Goal: Complete application form

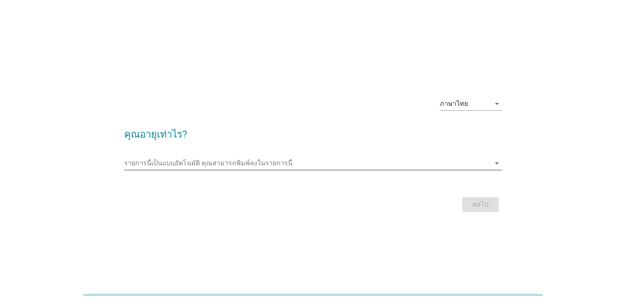
click at [483, 169] on input "รายการนี้เป็นแบบอัตโนมัติ คุณสามารถพิมพ์ลงในรายการนี้" at bounding box center [307, 163] width 366 height 13
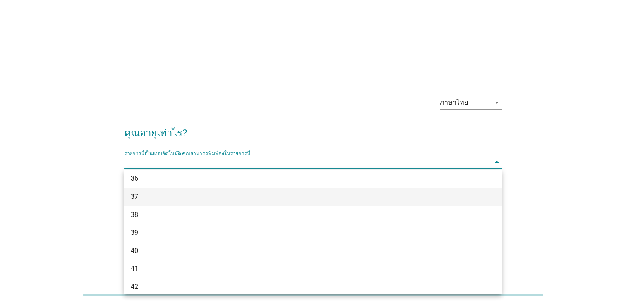
scroll to position [414, 0]
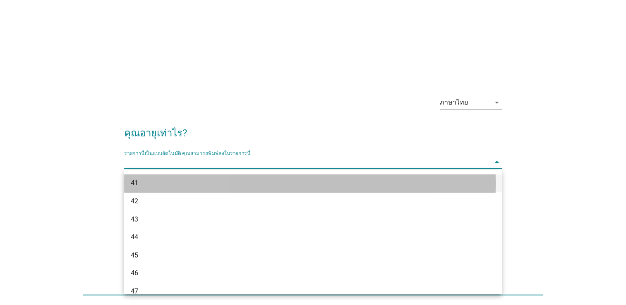
click at [158, 185] on div "41" at bounding box center [298, 183] width 334 height 10
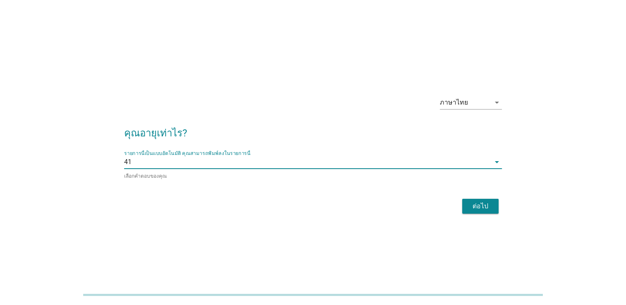
click at [482, 206] on div "ต่อไป" at bounding box center [480, 206] width 23 height 10
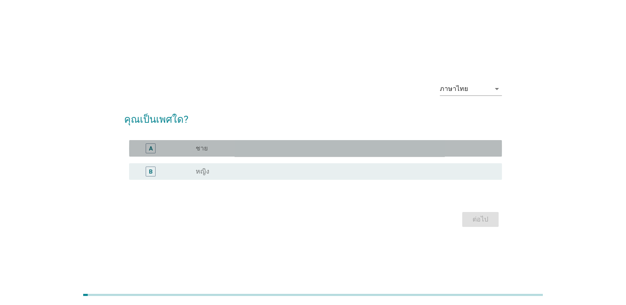
click at [213, 152] on div "radio_button_unchecked ชาย" at bounding box center [342, 148] width 293 height 8
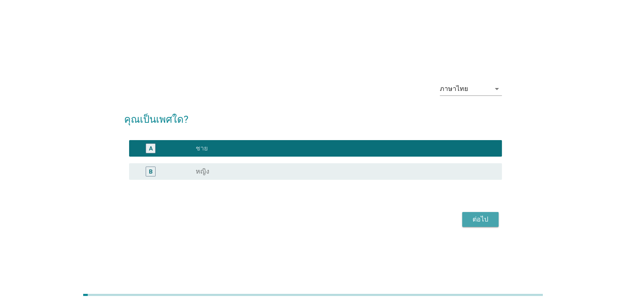
click at [478, 222] on div "ต่อไป" at bounding box center [480, 220] width 23 height 10
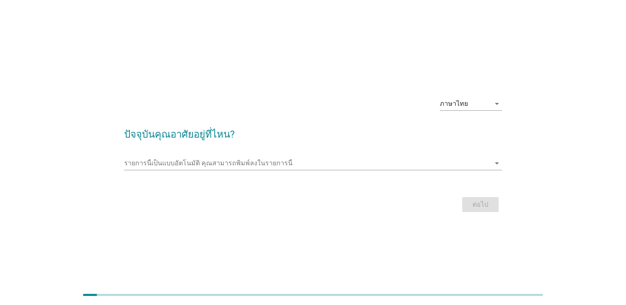
click at [191, 156] on div "รายการนี้เป็นแบบอัตโนมัติ [PERSON_NAME]พิมพ์ลงในรายการนี้ arrow_drop_down" at bounding box center [313, 165] width 378 height 26
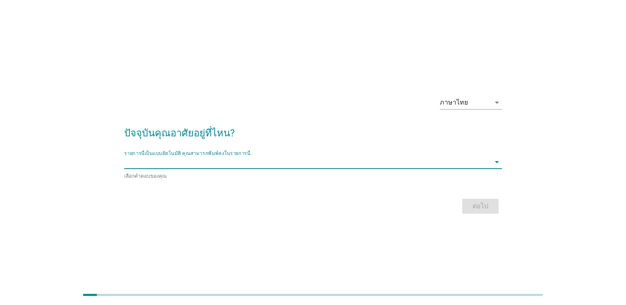
click at [206, 168] on input "รายการนี้เป็นแบบอัตโนมัติ คุณสามารถพิมพ์ลงในรายการนี้" at bounding box center [307, 161] width 366 height 13
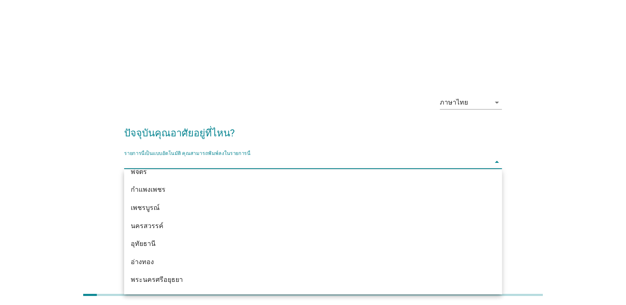
scroll to position [604, 0]
click at [165, 279] on div "กรุงเทพมหานคร" at bounding box center [298, 282] width 334 height 10
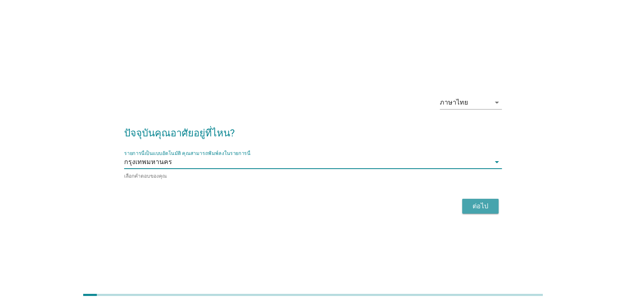
click at [462, 209] on button "ต่อไป" at bounding box center [480, 206] width 36 height 15
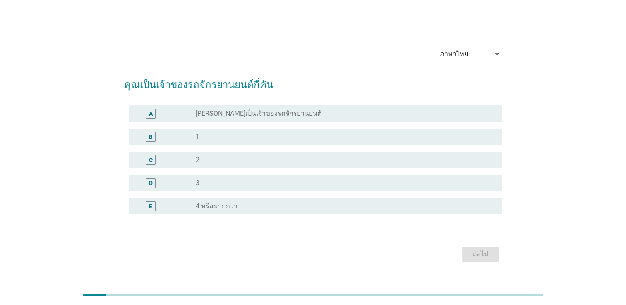
click at [262, 144] on div "B radio_button_unchecked 1" at bounding box center [315, 137] width 373 height 17
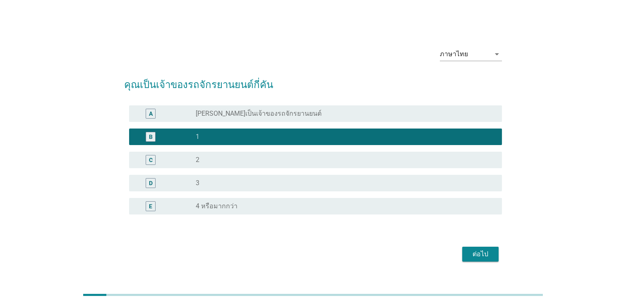
click at [484, 256] on div "ต่อไป" at bounding box center [480, 254] width 23 height 10
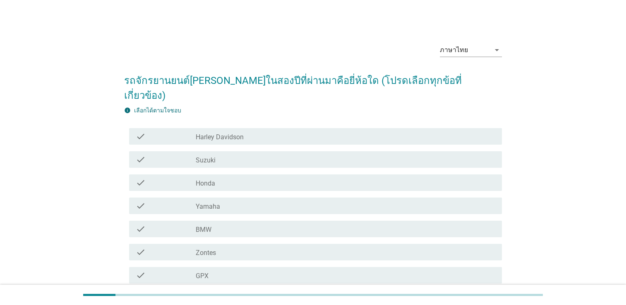
click at [253, 178] on div "check_box_outline_blank Honda" at bounding box center [345, 183] width 299 height 10
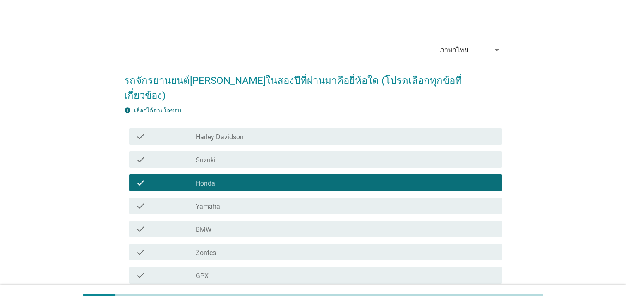
click at [232, 199] on div "check check_box_outline_blank Yamaha" at bounding box center [313, 205] width 378 height 23
click at [234, 201] on div "check_box_outline_blank Yamaha" at bounding box center [345, 206] width 299 height 10
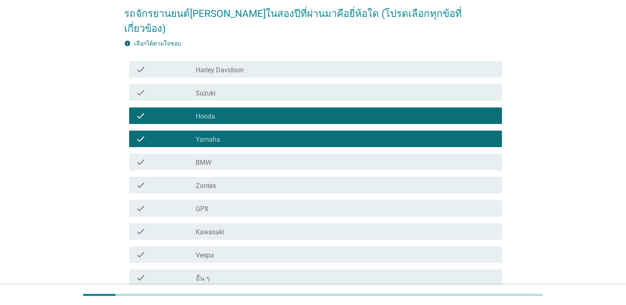
scroll to position [124, 0]
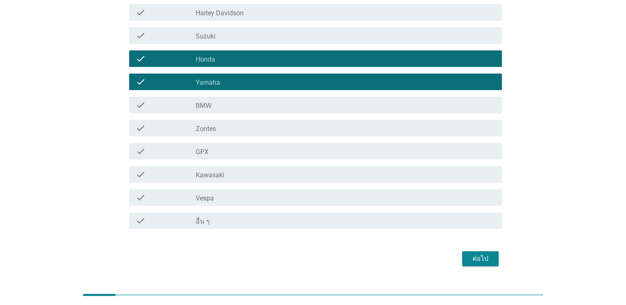
click at [484, 254] on div "ต่อไป" at bounding box center [480, 259] width 23 height 10
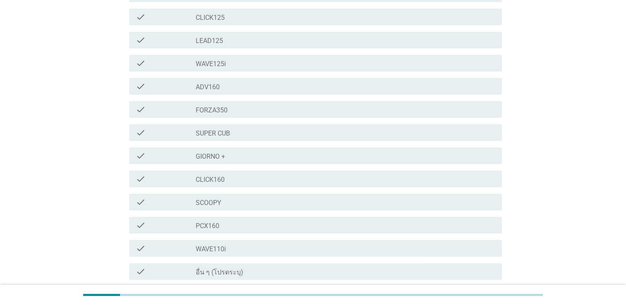
scroll to position [207, 0]
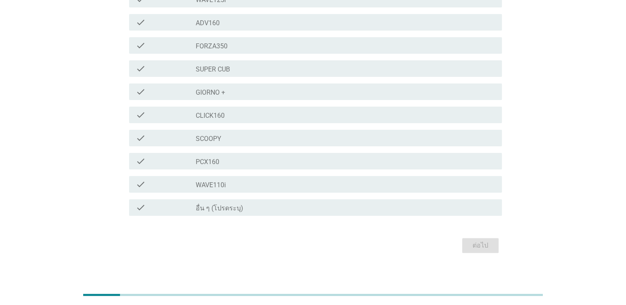
click at [263, 188] on div "check_box_outline_blank WAVE110i" at bounding box center [345, 184] width 299 height 10
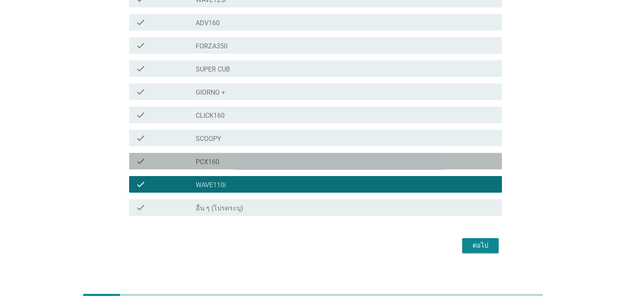
click at [264, 166] on div "check_box_outline_blank PCX160" at bounding box center [345, 161] width 299 height 10
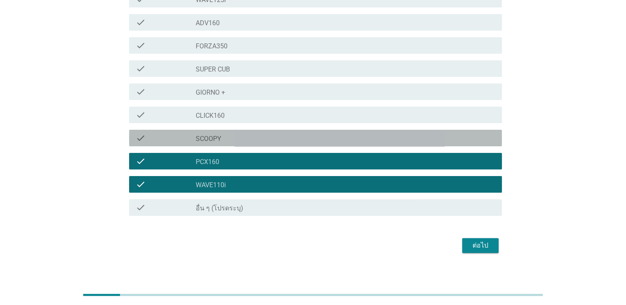
click at [266, 144] on div "check check_box_outline_blank SCOOPY" at bounding box center [315, 138] width 373 height 17
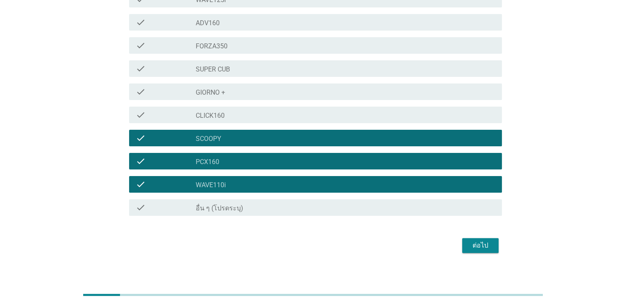
click at [359, 164] on div "check_box_outline_blank PCX160" at bounding box center [345, 161] width 299 height 10
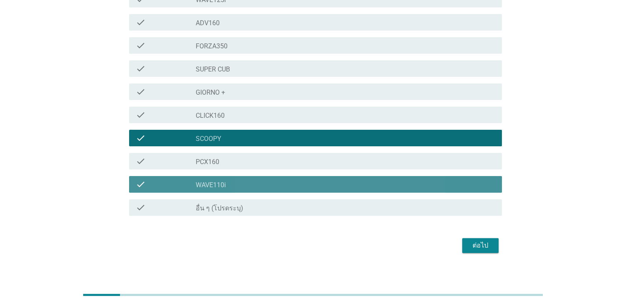
click at [324, 186] on div "check_box_outline_blank WAVE110i" at bounding box center [345, 184] width 299 height 10
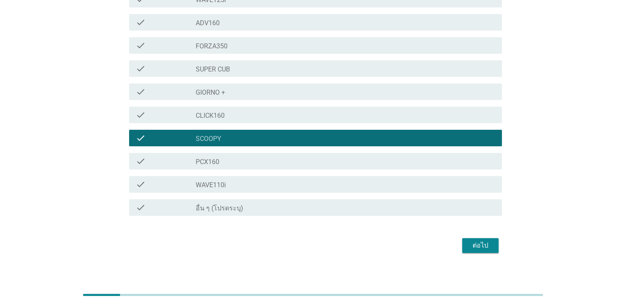
click at [486, 237] on div "ต่อไป" at bounding box center [313, 246] width 378 height 20
click at [476, 248] on div "ต่อไป" at bounding box center [480, 246] width 23 height 10
